Goal: Obtain resource: Download file/media

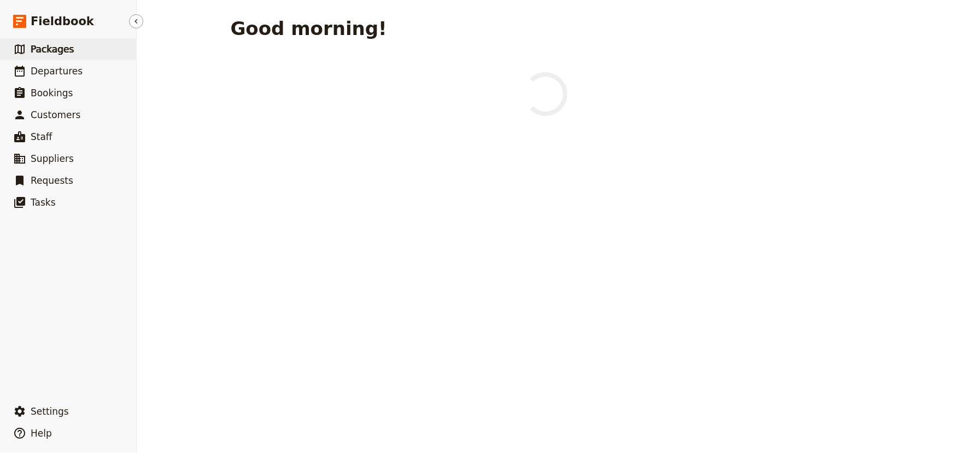
click at [52, 47] on span "Packages" at bounding box center [52, 49] width 43 height 11
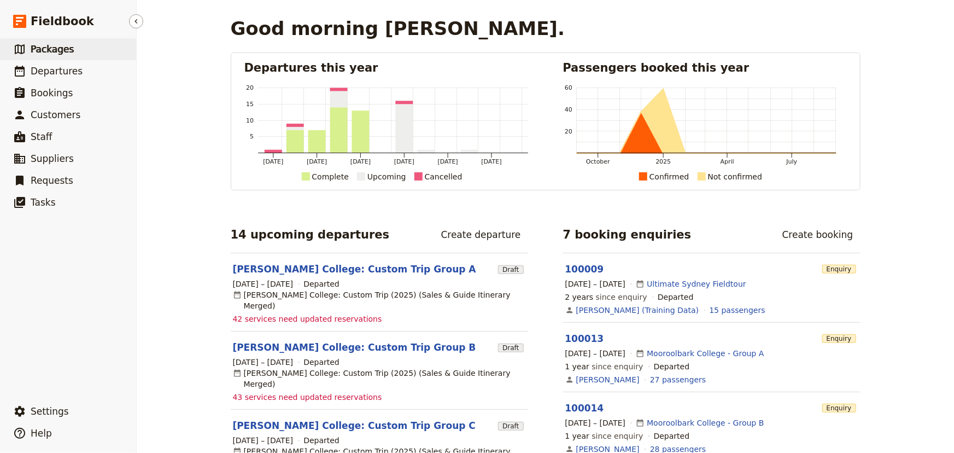
click at [44, 46] on span "Packages" at bounding box center [52, 49] width 43 height 11
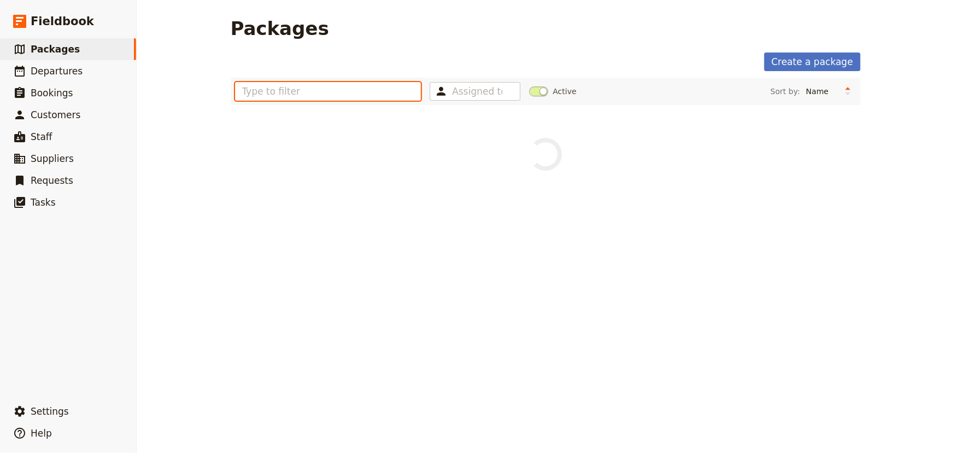
click at [377, 87] on input "text" at bounding box center [328, 91] width 186 height 19
type input "WEP"
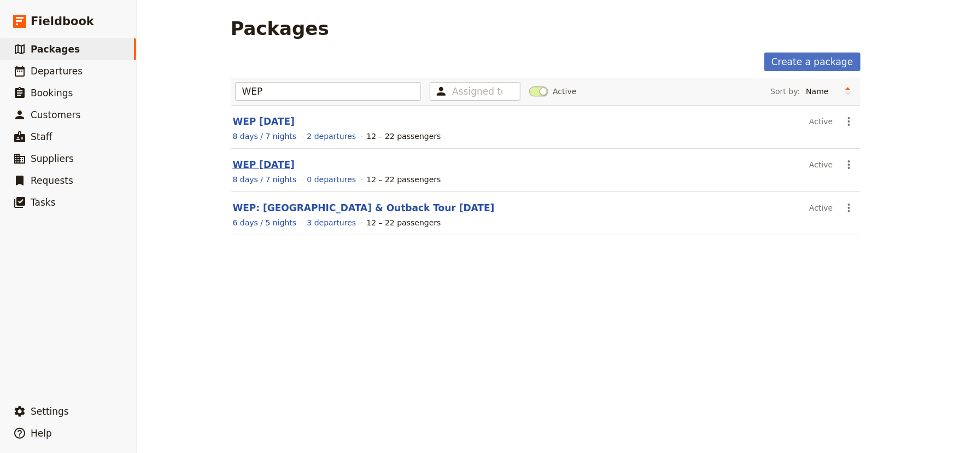
click at [285, 159] on link "WEP [DATE]" at bounding box center [264, 164] width 62 height 11
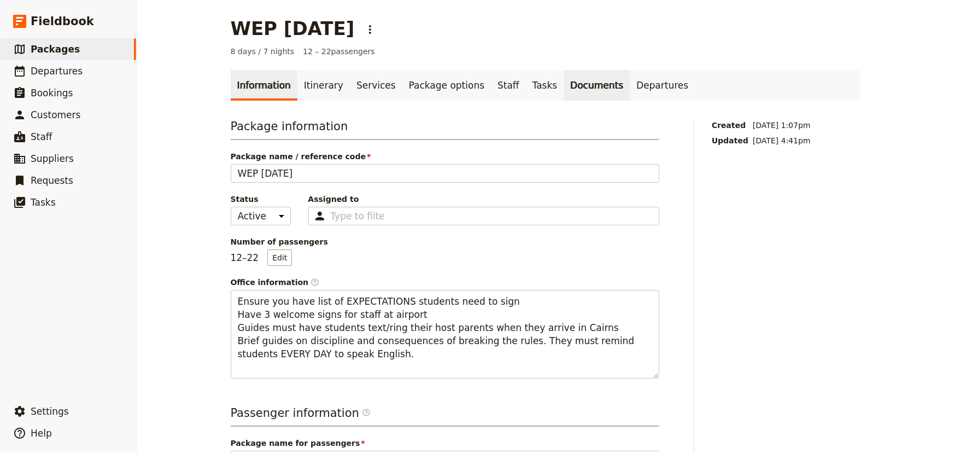
click at [564, 81] on link "Documents" at bounding box center [597, 85] width 66 height 31
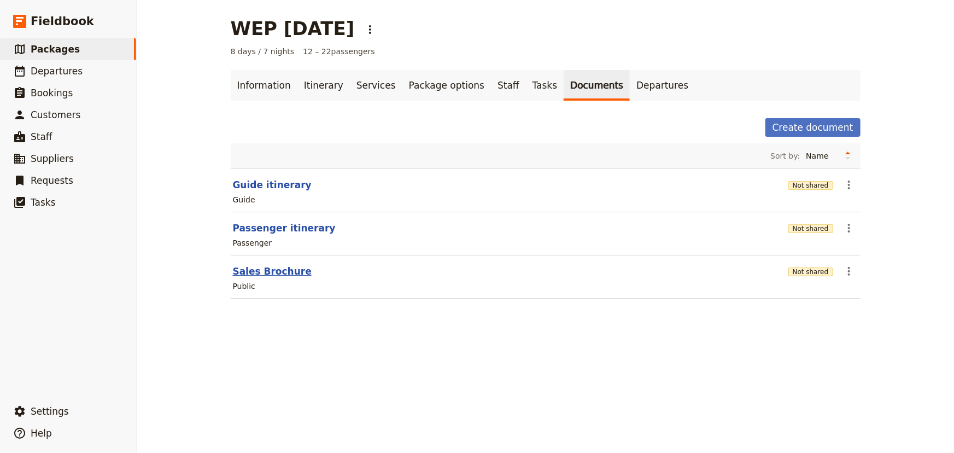
click at [282, 273] on button "Sales Brochure" at bounding box center [272, 271] width 79 height 13
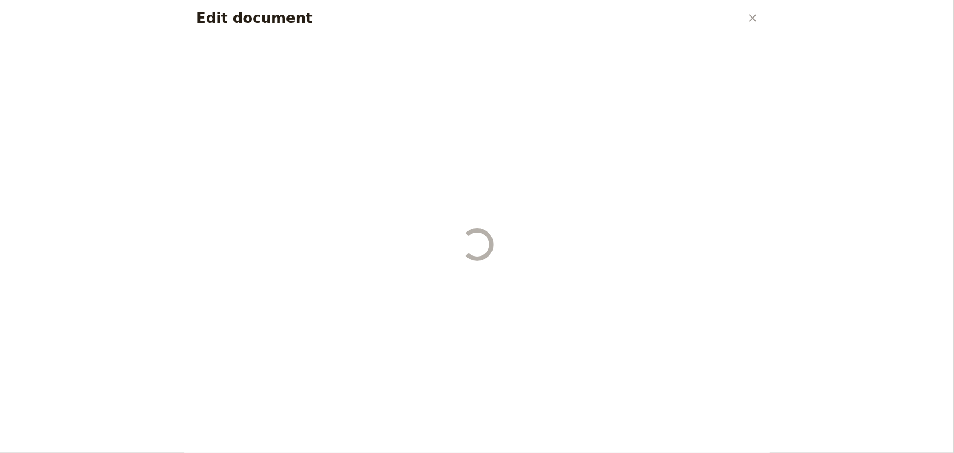
select select "DEFAULT"
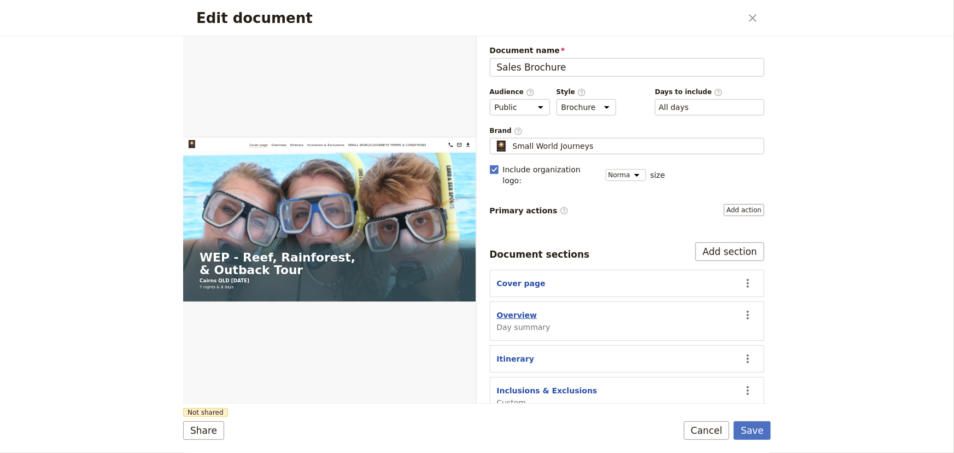
click at [528, 309] on button "Overview" at bounding box center [517, 314] width 40 height 11
select select "DAY_SUMMARY"
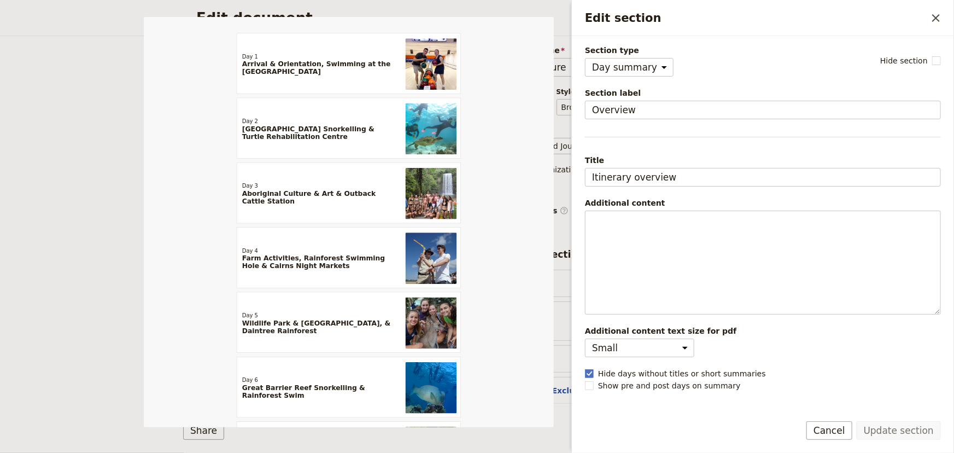
drag, startPoint x: 833, startPoint y: 431, endPoint x: 653, endPoint y: 342, distance: 200.7
click at [833, 430] on button "Cancel" at bounding box center [829, 430] width 46 height 19
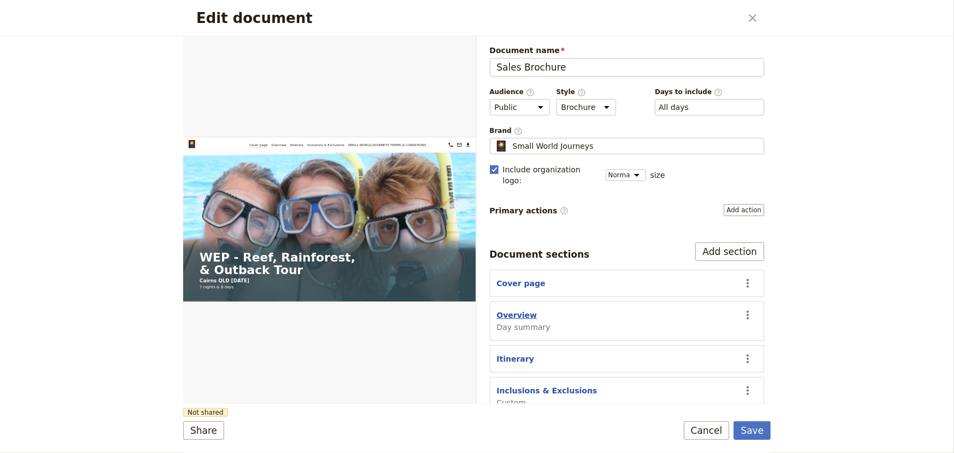
click at [513, 309] on button "Overview" at bounding box center [517, 314] width 40 height 11
select select "DAY_SUMMARY"
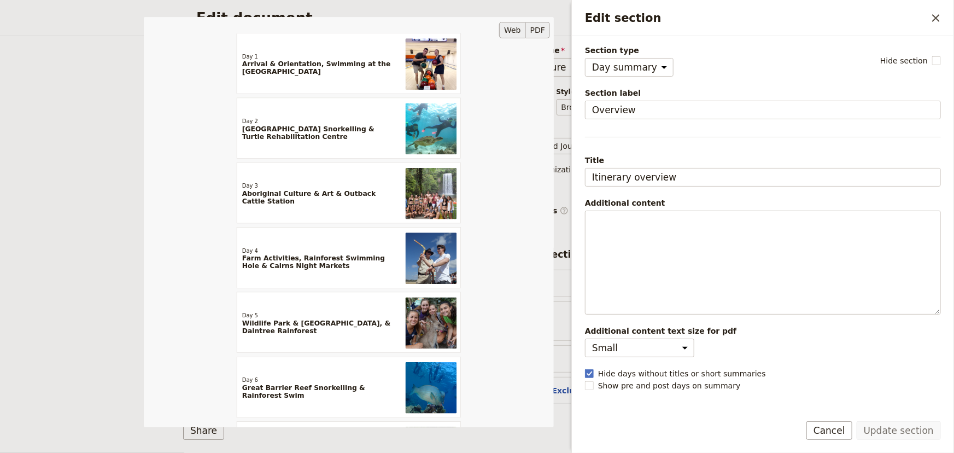
click at [539, 27] on button "PDF" at bounding box center [538, 30] width 24 height 16
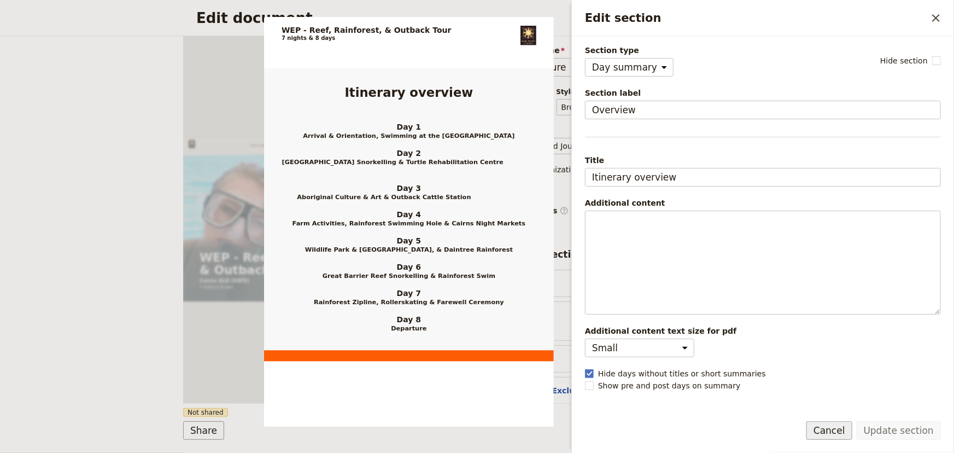
click at [836, 429] on button "Cancel" at bounding box center [829, 430] width 46 height 19
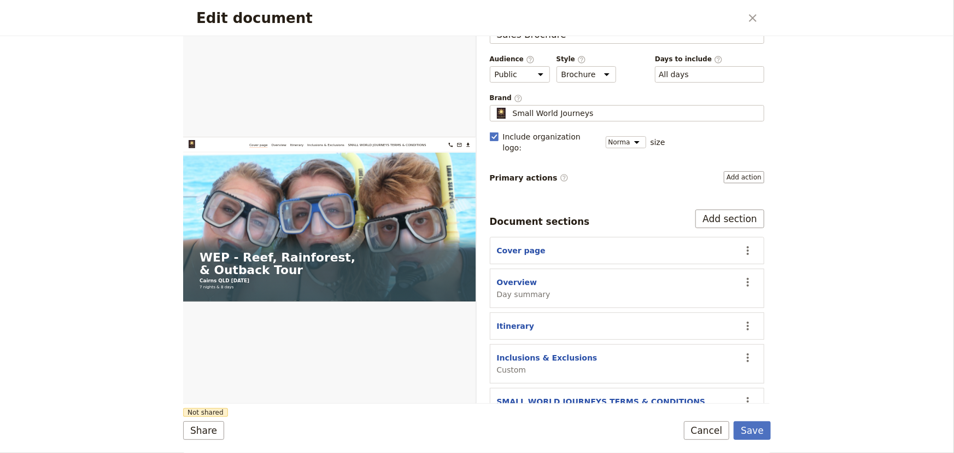
scroll to position [49, 0]
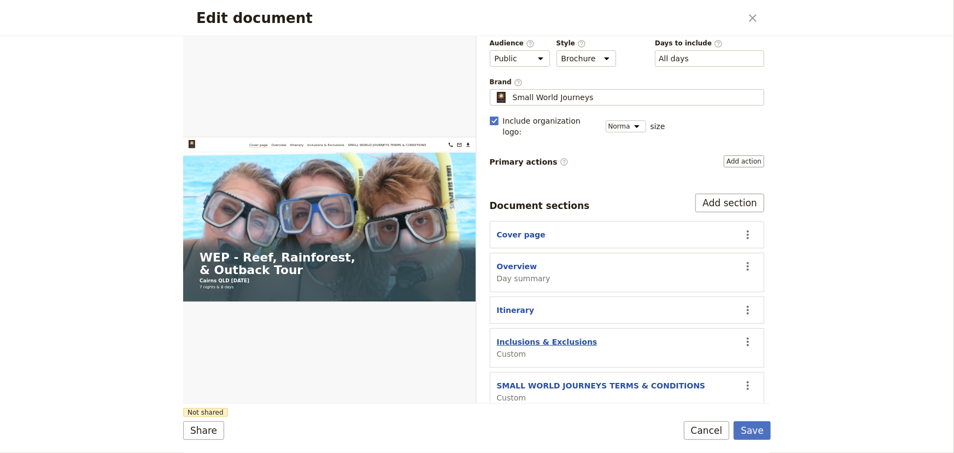
click at [560, 336] on button "Inclusions & Exclusions" at bounding box center [547, 341] width 101 height 11
select select "CUSTOM"
select select "default"
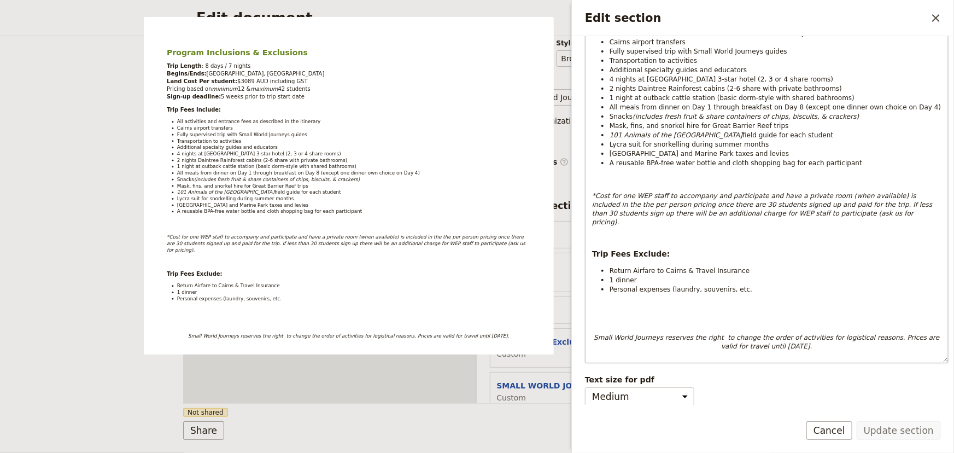
scroll to position [0, 0]
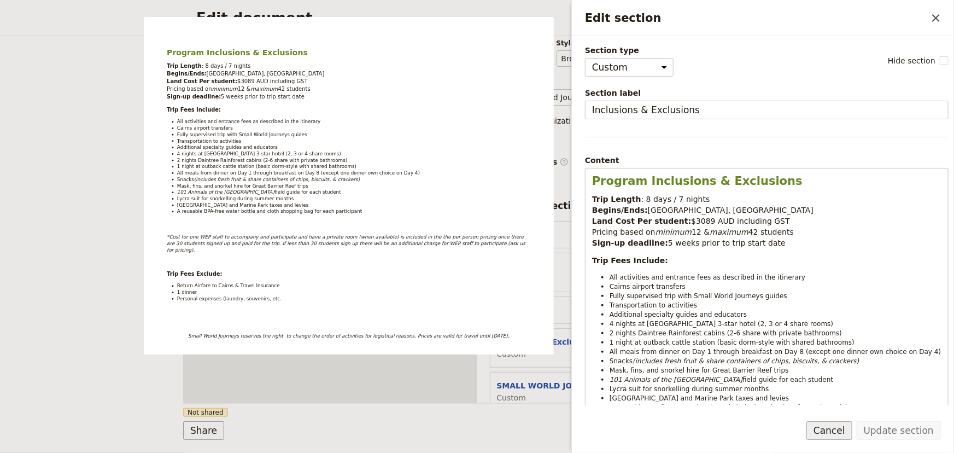
drag, startPoint x: 839, startPoint y: 432, endPoint x: 353, endPoint y: 325, distance: 498.1
click at [839, 432] on button "Cancel" at bounding box center [829, 430] width 46 height 19
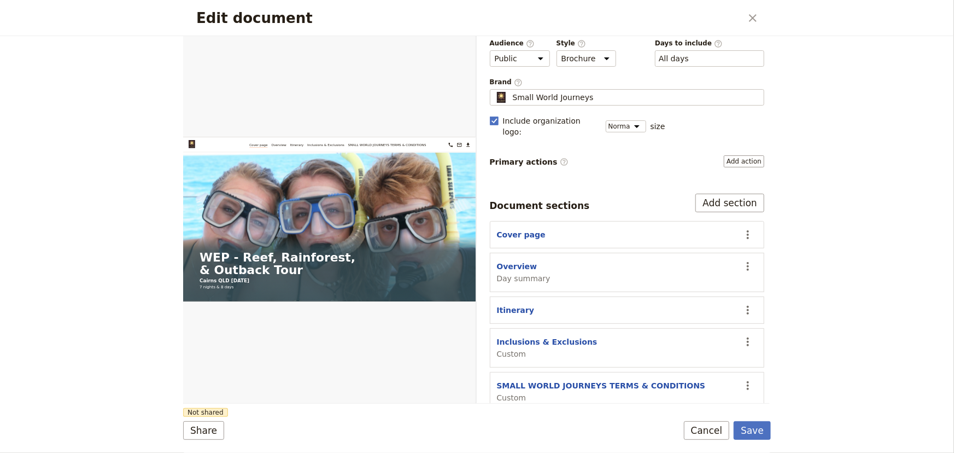
click at [128, 267] on div "Edit document ​ Web PDF ​ Document name Sales Brochure Preview Audience ​ Publi…" at bounding box center [477, 226] width 954 height 453
